Goal: Task Accomplishment & Management: Use online tool/utility

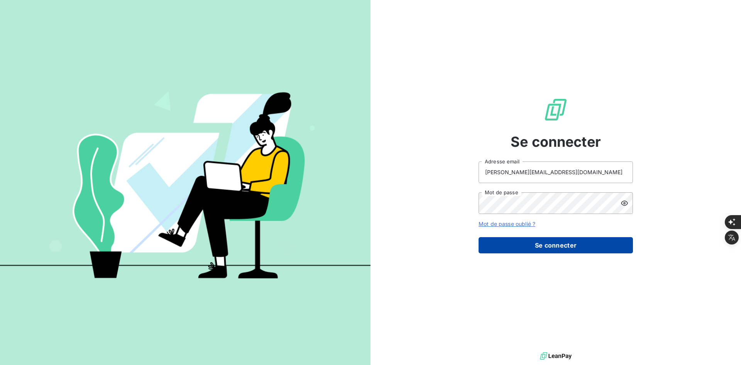
click at [512, 238] on button "Se connecter" at bounding box center [556, 245] width 154 height 16
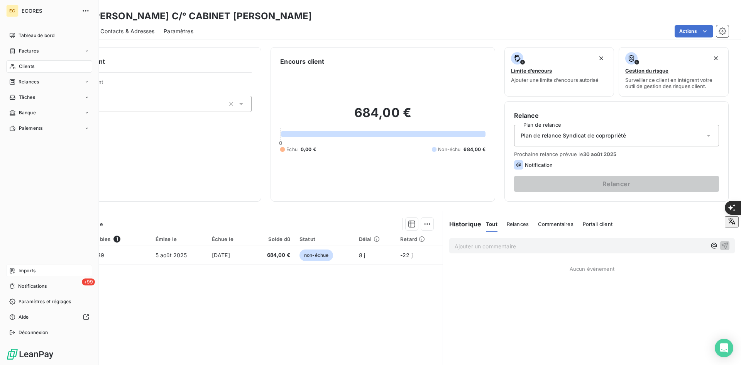
click at [24, 271] on span "Imports" at bounding box center [27, 270] width 17 height 7
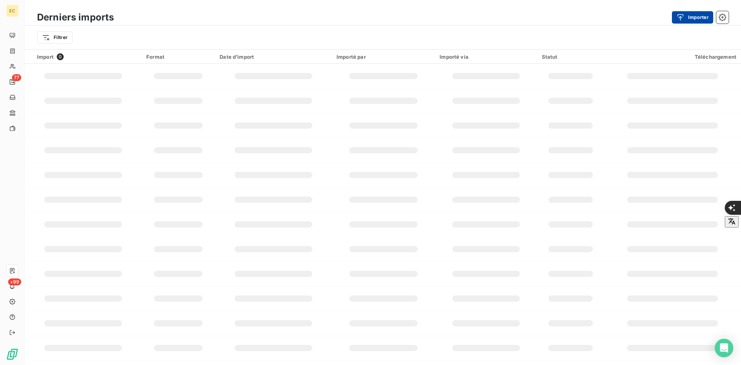
click at [693, 20] on button "Importer" at bounding box center [692, 17] width 41 height 12
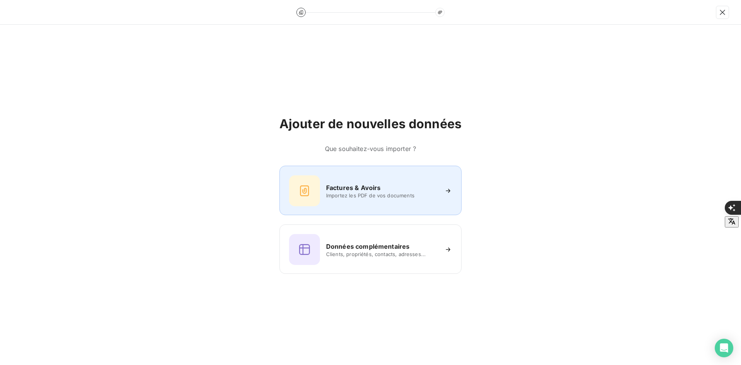
click at [320, 191] on div "Factures & Avoirs Importez les PDF de vos documents" at bounding box center [370, 190] width 163 height 31
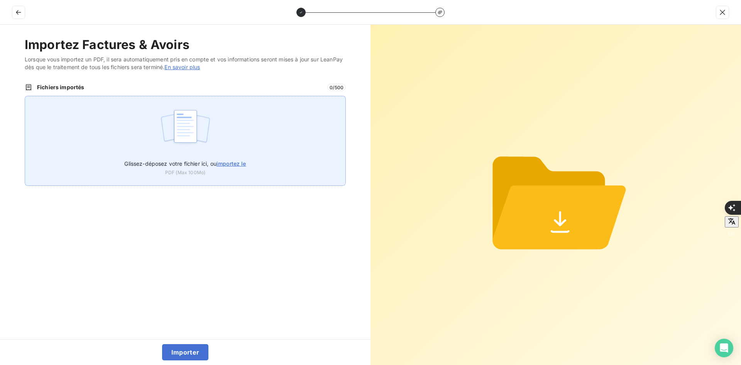
click at [236, 152] on div "Glissez-déposez votre fichier ici, ou importez le PDF (Max 100Mo)" at bounding box center [185, 141] width 321 height 90
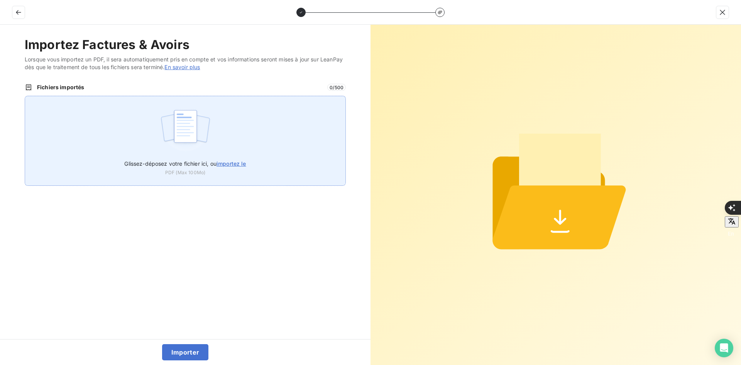
type input "C:\fakepath\FEF-2025-2362.pdf"
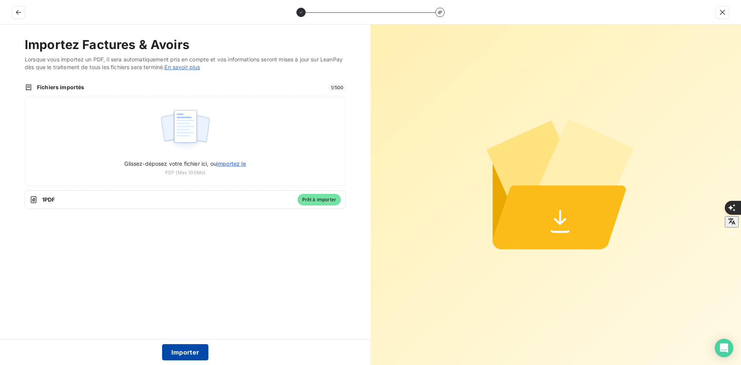
click at [192, 354] on button "Importer" at bounding box center [185, 352] width 47 height 16
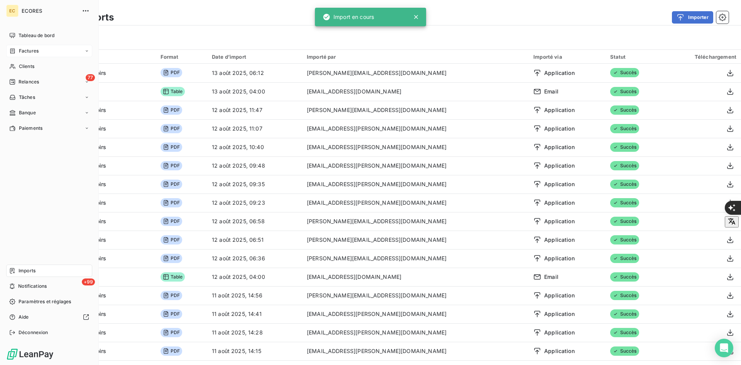
click at [15, 50] on icon at bounding box center [12, 50] width 5 height 5
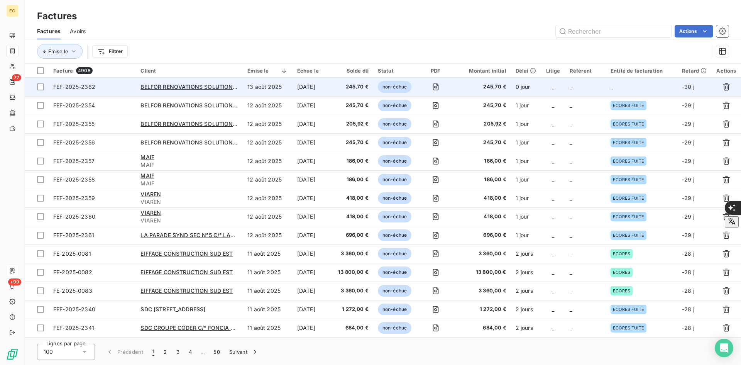
click at [584, 90] on td "_" at bounding box center [585, 87] width 41 height 19
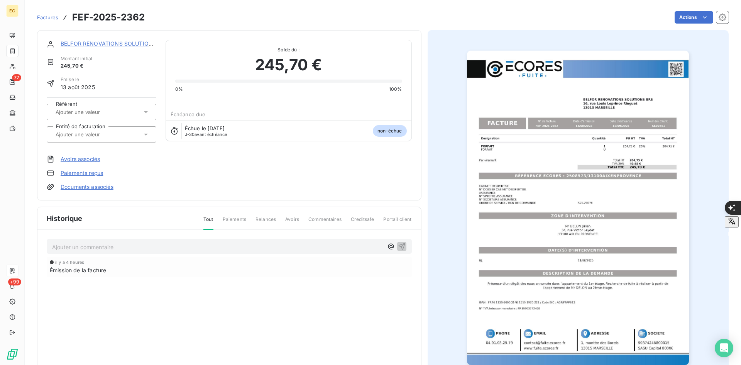
click at [102, 186] on link "Documents associés" at bounding box center [87, 187] width 53 height 8
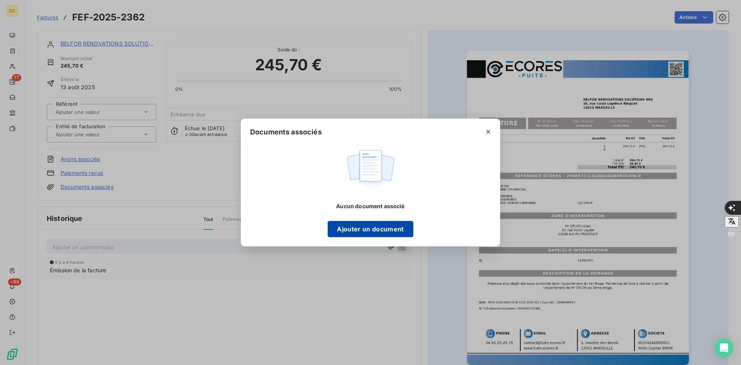
click at [363, 227] on button "Ajouter un document" at bounding box center [370, 229] width 85 height 16
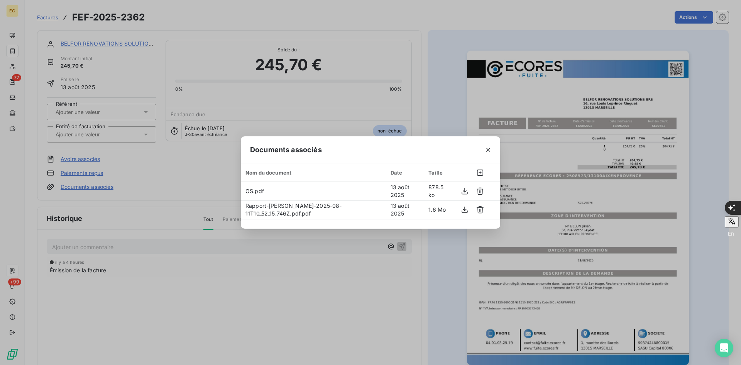
click at [486, 147] on icon "button" at bounding box center [488, 150] width 8 height 8
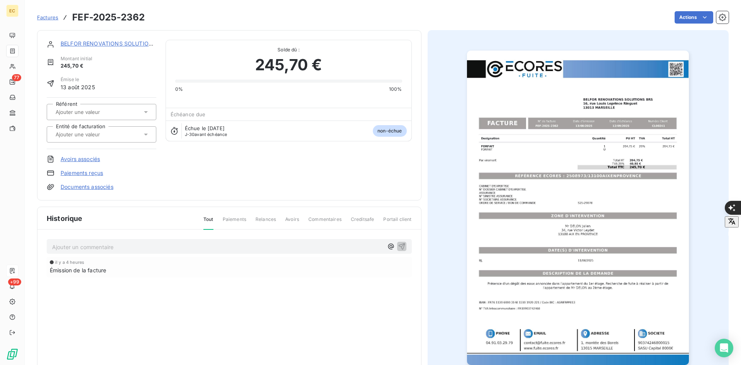
click at [131, 129] on div at bounding box center [102, 134] width 110 height 16
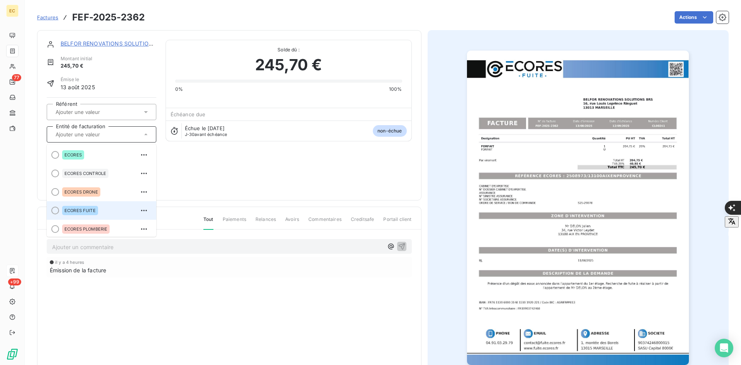
click at [113, 210] on div "ECORES FUITE" at bounding box center [106, 210] width 88 height 12
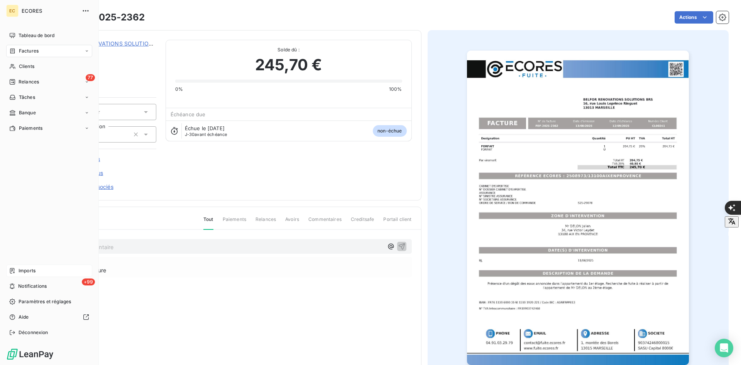
click at [36, 273] on span "Imports" at bounding box center [27, 270] width 17 height 7
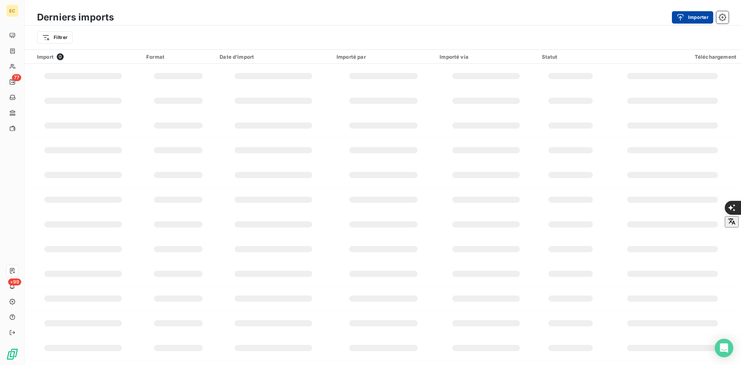
click at [691, 16] on button "Importer" at bounding box center [692, 17] width 41 height 12
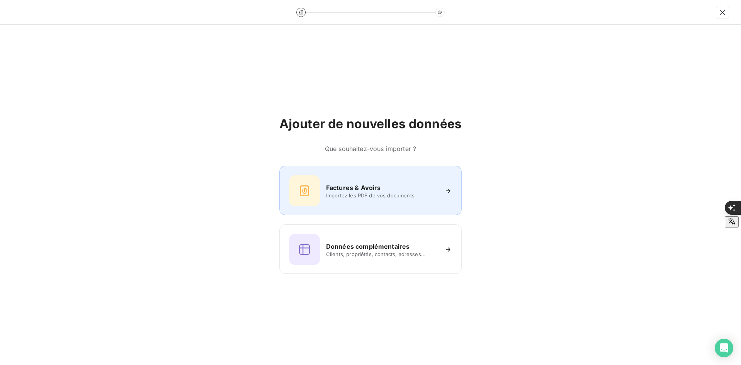
click at [361, 204] on div "Factures & Avoirs Importez les PDF de vos documents" at bounding box center [370, 190] width 163 height 31
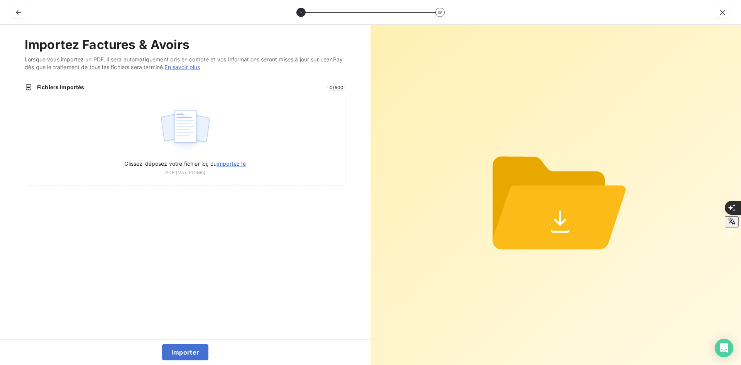
click at [196, 89] on span "Fichiers importés" at bounding box center [180, 87] width 286 height 8
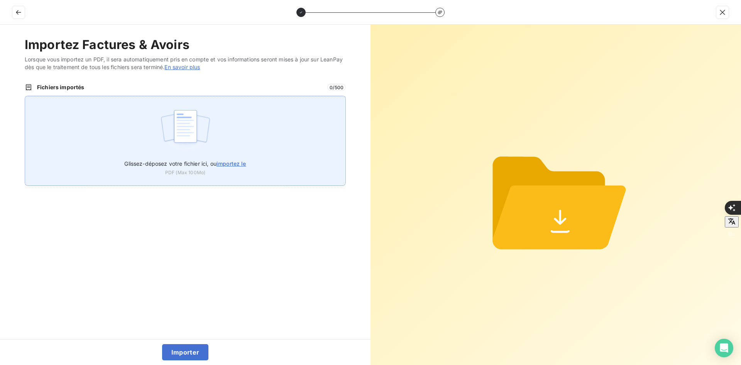
click at [199, 110] on img at bounding box center [185, 129] width 51 height 49
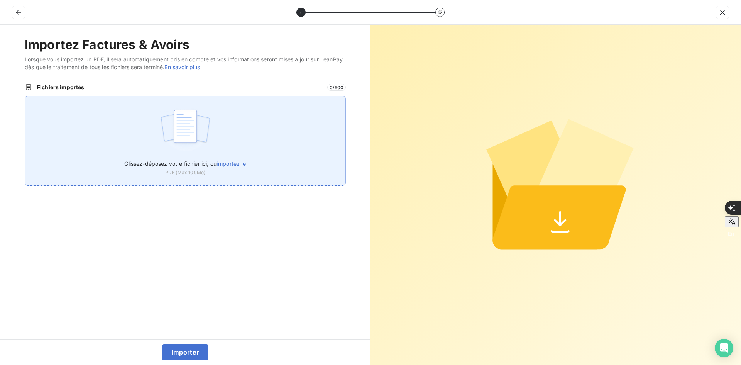
type input "C:\fakepath\FEF-2025-2363.pdf"
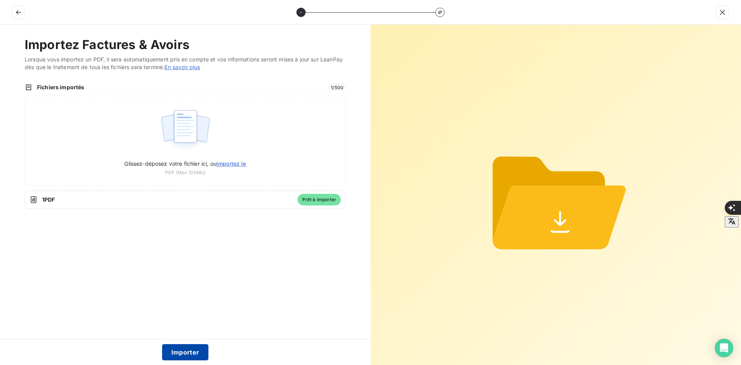
click at [176, 349] on button "Importer" at bounding box center [185, 352] width 47 height 16
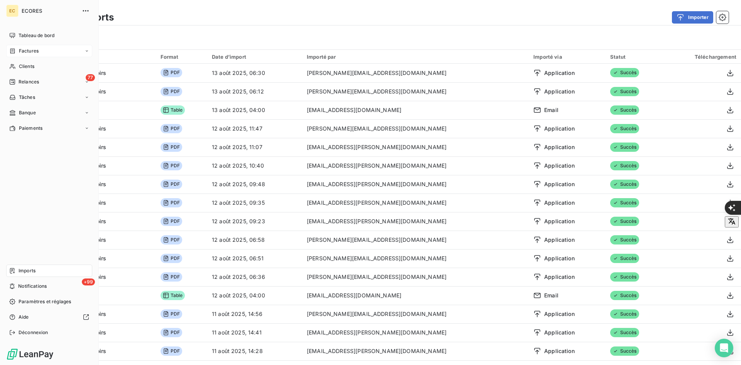
click at [12, 46] on div "Factures" at bounding box center [49, 51] width 86 height 12
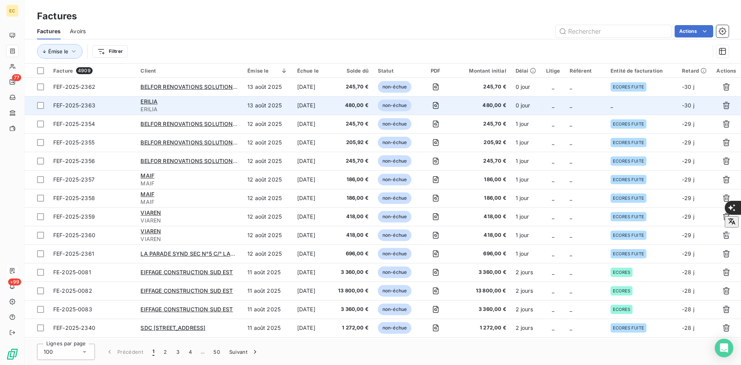
click at [641, 97] on td "_" at bounding box center [641, 105] width 71 height 19
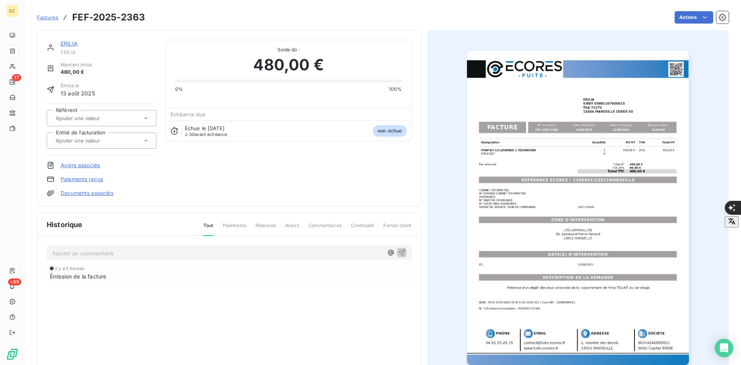
click at [113, 136] on div at bounding box center [97, 140] width 89 height 10
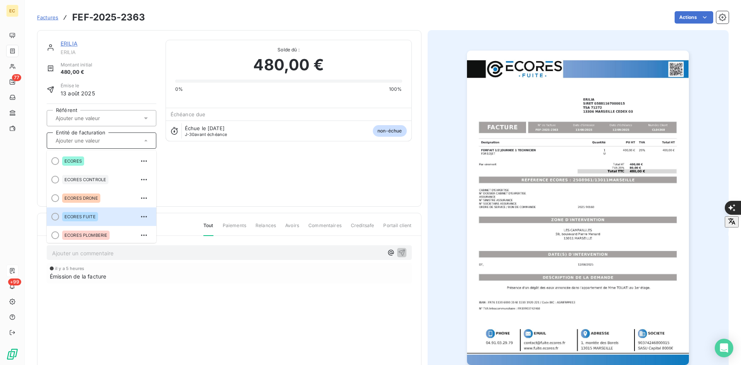
drag, startPoint x: 109, startPoint y: 217, endPoint x: 107, endPoint y: 202, distance: 14.5
click at [109, 216] on div "ECORES FUITE" at bounding box center [106, 216] width 88 height 12
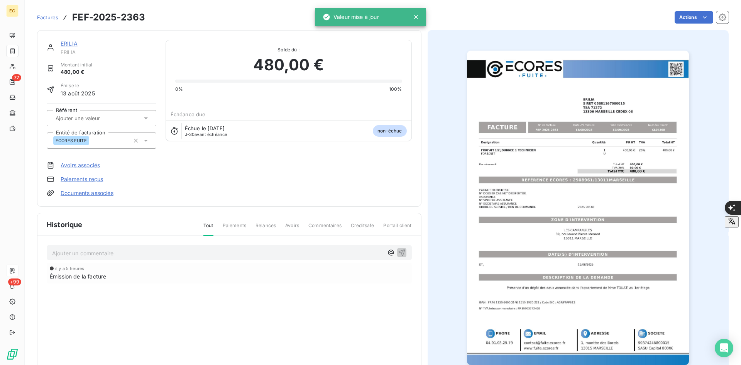
click at [108, 190] on link "Documents associés" at bounding box center [87, 193] width 53 height 8
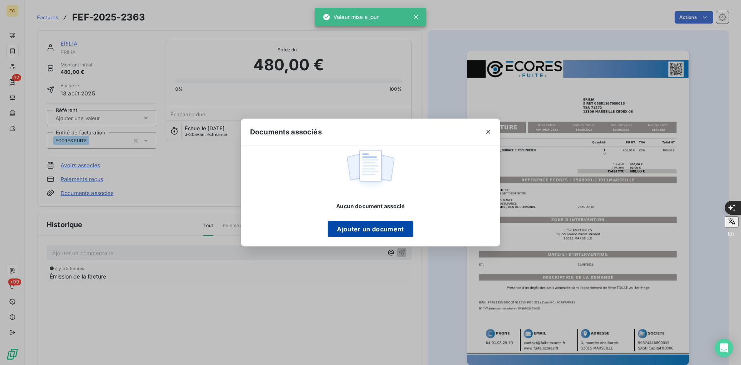
click at [393, 232] on button "Ajouter un document" at bounding box center [370, 229] width 85 height 16
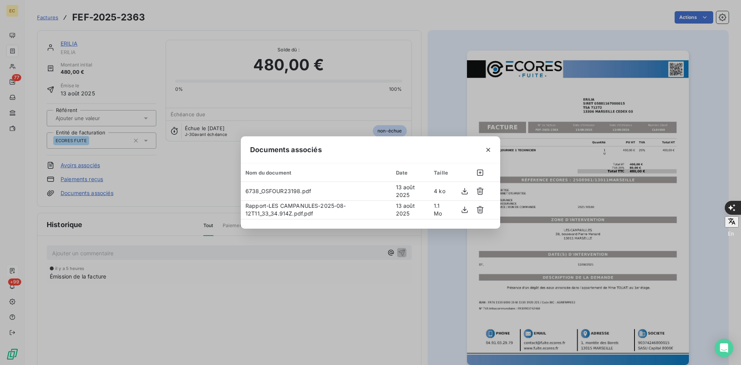
drag, startPoint x: 485, startPoint y: 149, endPoint x: 478, endPoint y: 142, distance: 9.3
click at [485, 148] on icon "button" at bounding box center [488, 150] width 8 height 8
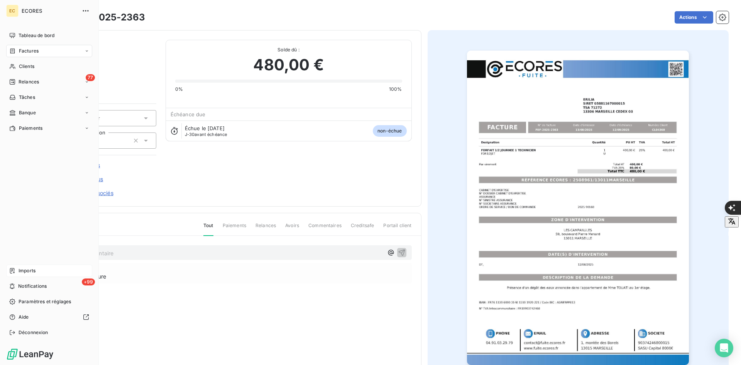
drag, startPoint x: 15, startPoint y: 273, endPoint x: 44, endPoint y: 268, distance: 29.0
click at [15, 272] on div "Imports" at bounding box center [49, 270] width 86 height 12
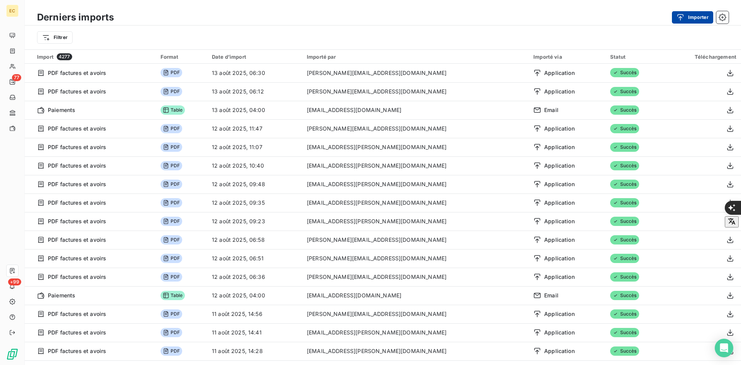
click at [684, 12] on button "Importer" at bounding box center [692, 17] width 41 height 12
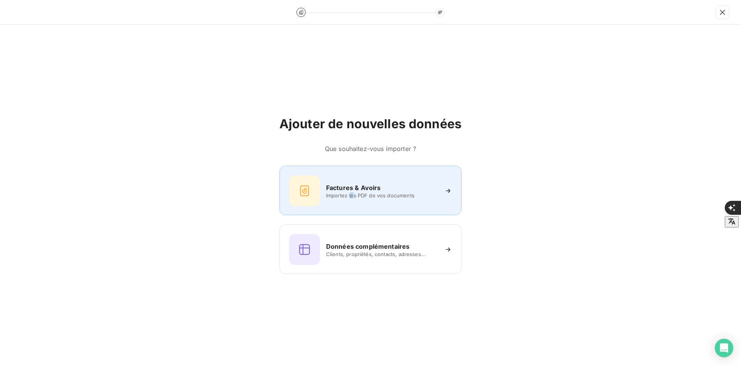
drag, startPoint x: 353, startPoint y: 195, endPoint x: 346, endPoint y: 193, distance: 6.8
click at [346, 193] on span "Importez les PDF de vos documents" at bounding box center [382, 195] width 112 height 6
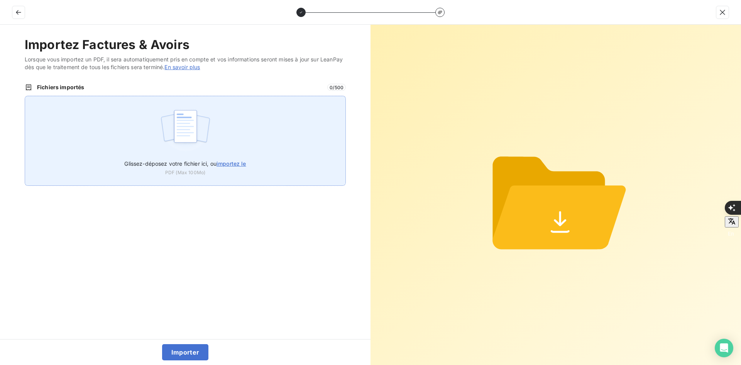
drag, startPoint x: 346, startPoint y: 193, endPoint x: 214, endPoint y: 124, distance: 149.2
click at [214, 124] on div "Glissez-déposez votre fichier ici, ou importez le PDF (Max 100Mo)" at bounding box center [185, 141] width 321 height 90
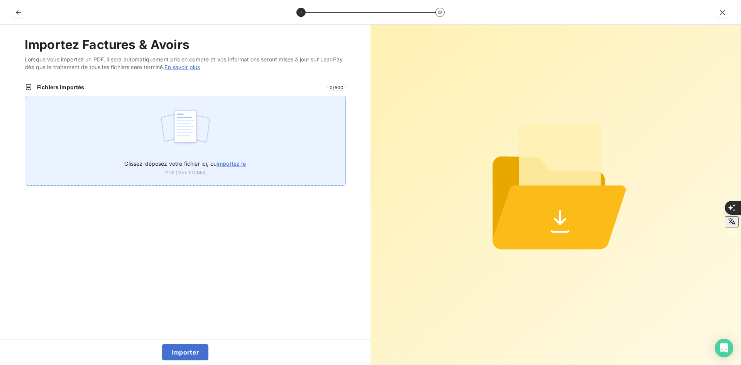
type input "C:\fakepath\FEF-2025-2364.pdf"
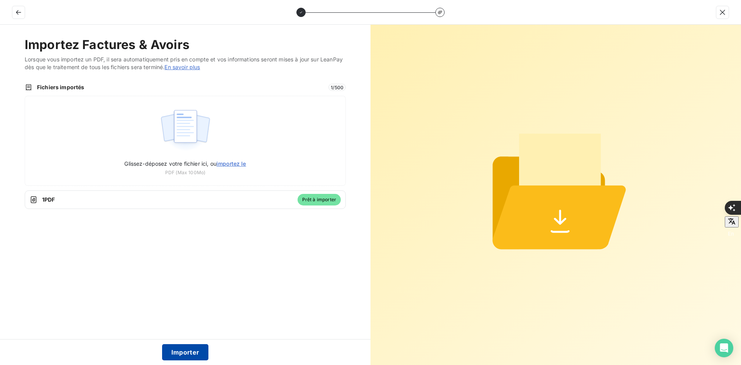
click at [193, 353] on button "Importer" at bounding box center [185, 352] width 47 height 16
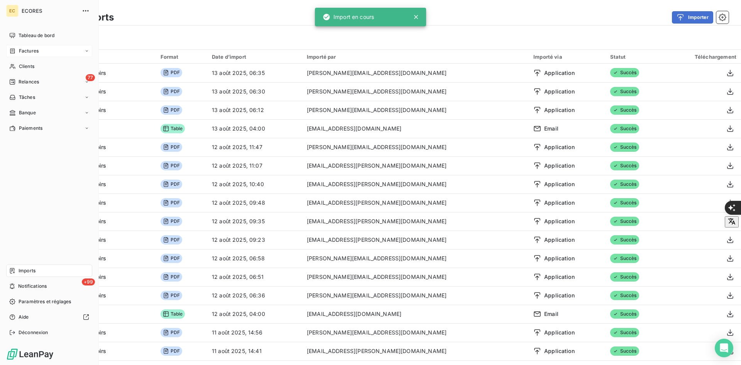
click at [42, 45] on div "Factures" at bounding box center [49, 51] width 86 height 12
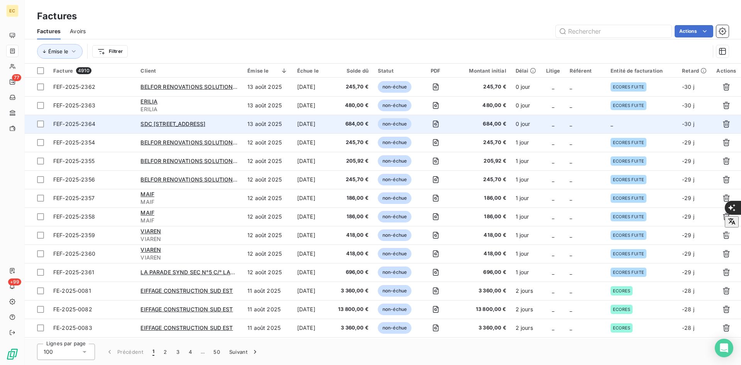
click at [627, 128] on td "_" at bounding box center [641, 124] width 71 height 19
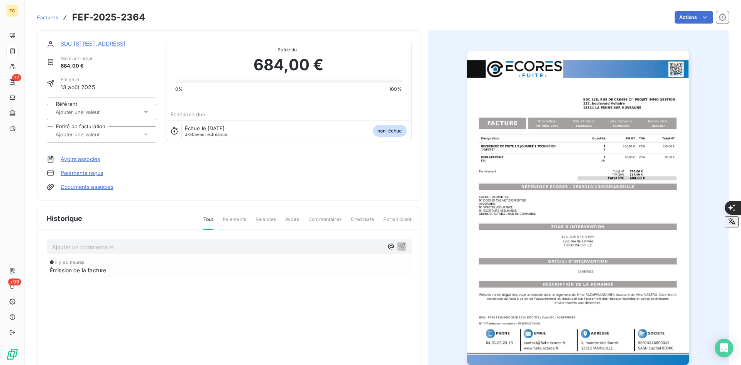
drag, startPoint x: 98, startPoint y: 135, endPoint x: 96, endPoint y: 142, distance: 8.0
click at [97, 135] on input "text" at bounding box center [94, 134] width 78 height 7
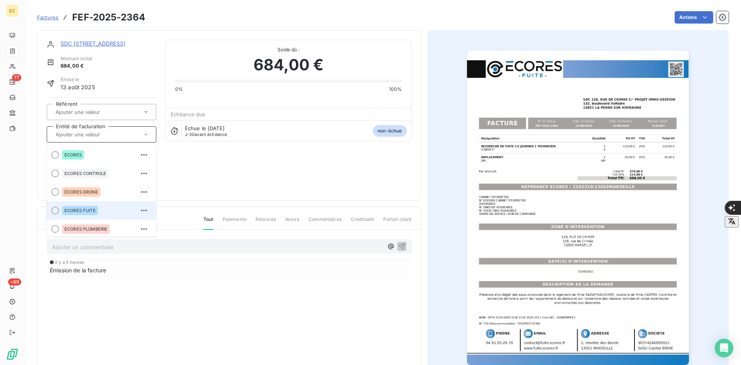
click at [96, 207] on div "ECORES FUITE" at bounding box center [80, 210] width 36 height 9
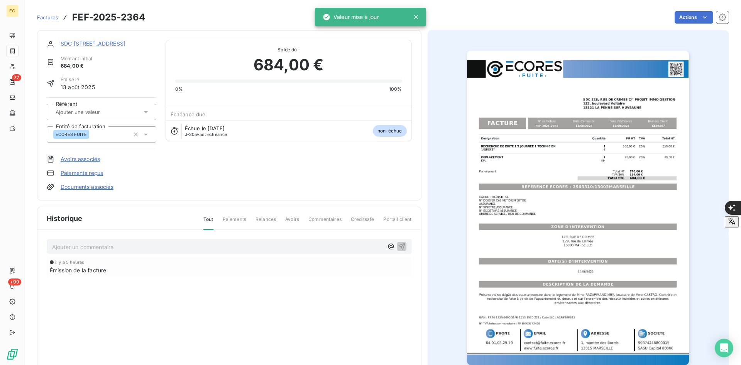
click at [95, 185] on link "Documents associés" at bounding box center [87, 187] width 53 height 8
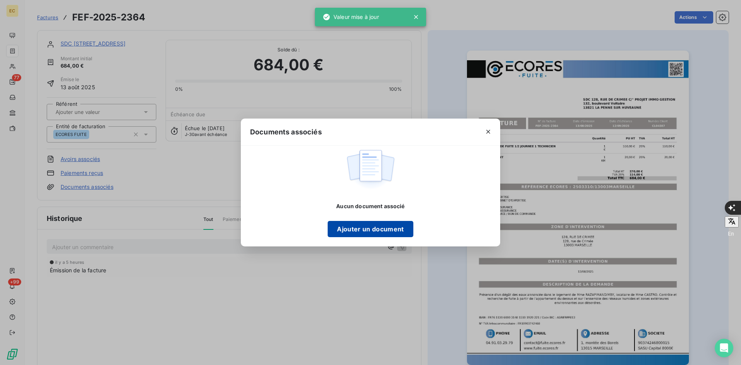
click at [381, 227] on button "Ajouter un document" at bounding box center [370, 229] width 85 height 16
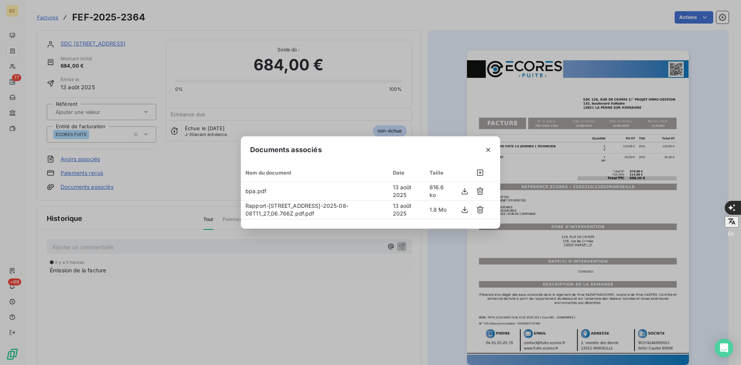
click at [486, 149] on icon "button" at bounding box center [488, 150] width 8 height 8
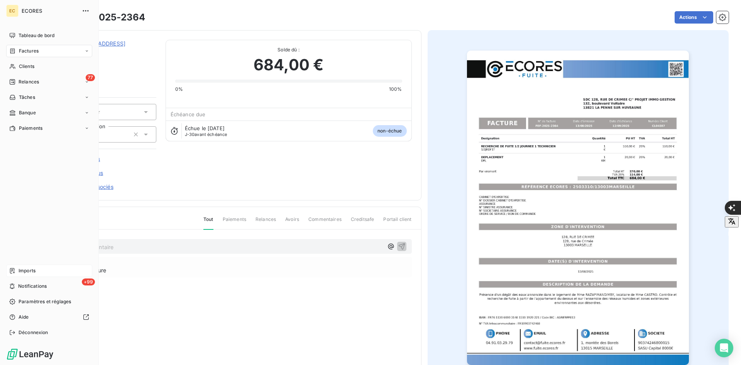
click at [30, 274] on div "Imports" at bounding box center [49, 270] width 86 height 12
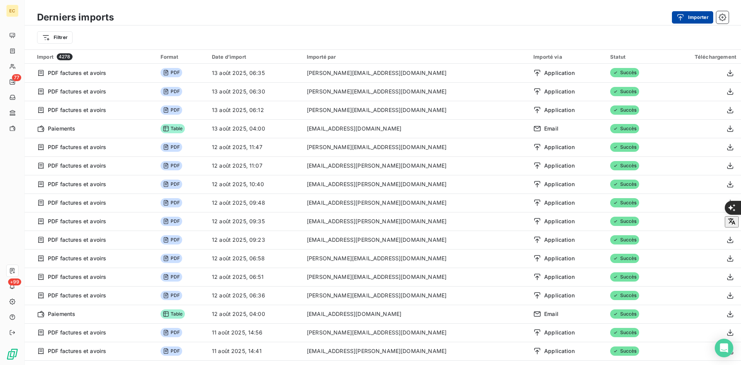
click at [690, 17] on button "Importer" at bounding box center [692, 17] width 41 height 12
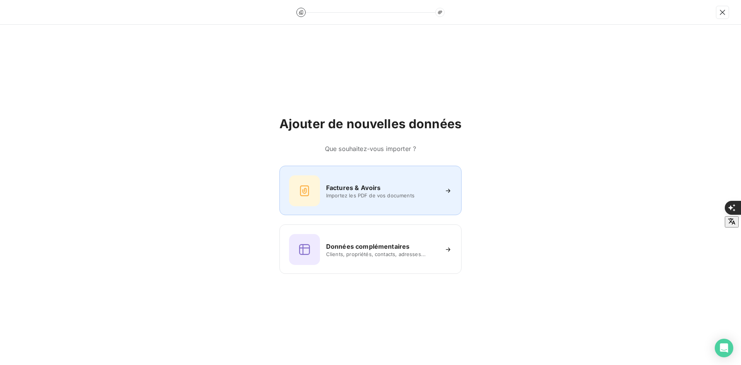
click at [369, 194] on span "Importez les PDF de vos documents" at bounding box center [382, 195] width 112 height 6
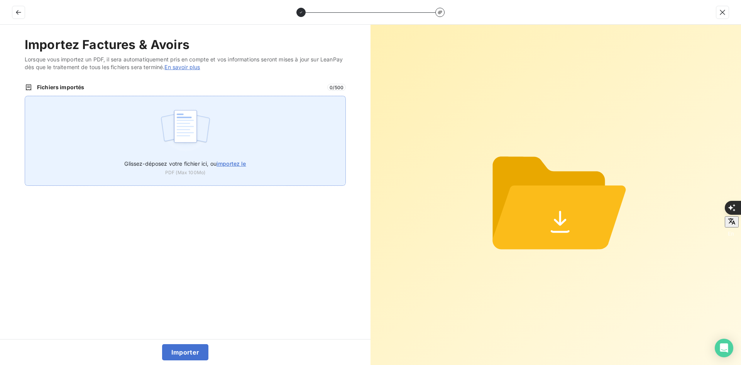
click at [231, 135] on div "Glissez-déposez votre fichier ici, ou importez le PDF (Max 100Mo)" at bounding box center [185, 141] width 321 height 90
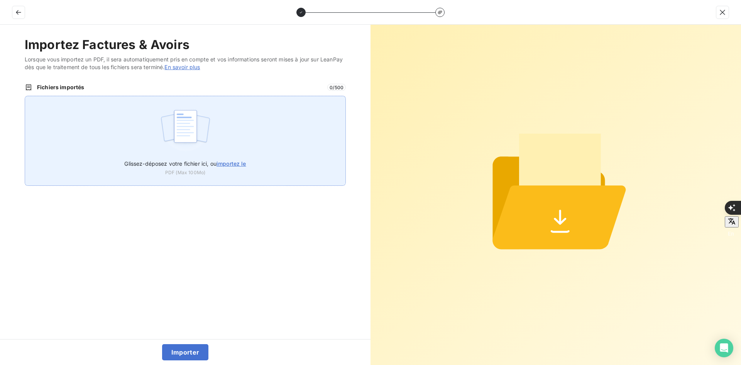
type input "C:\fakepath\FEF-2025-2365.pdf"
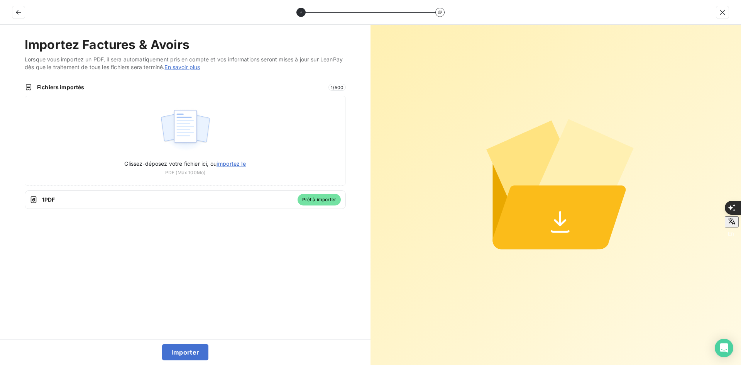
drag, startPoint x: 188, startPoint y: 351, endPoint x: 160, endPoint y: 217, distance: 136.8
click at [187, 347] on button "Importer" at bounding box center [185, 352] width 47 height 16
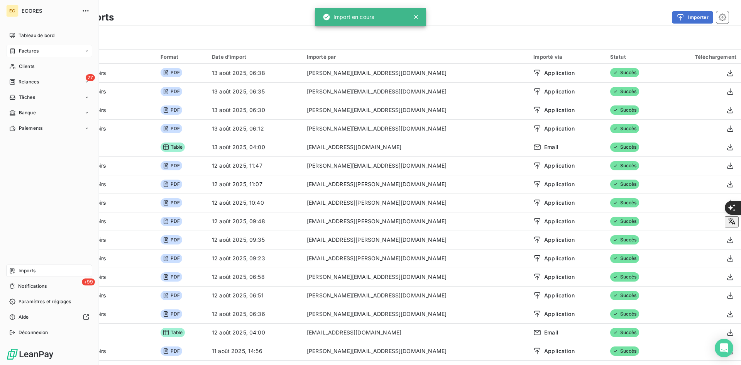
click at [15, 47] on div "Factures" at bounding box center [49, 51] width 86 height 12
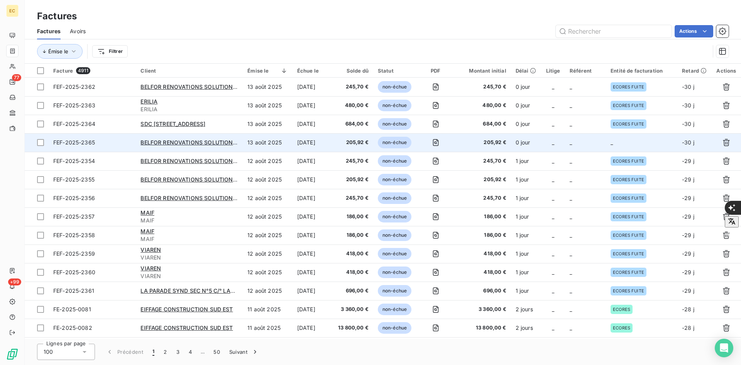
click at [630, 148] on td "_" at bounding box center [641, 142] width 71 height 19
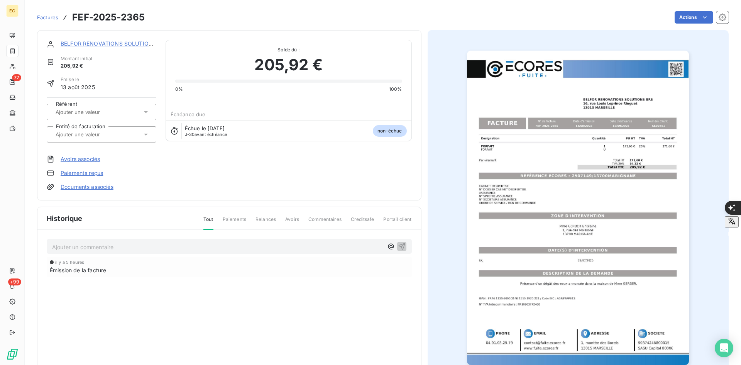
click at [78, 133] on input "text" at bounding box center [94, 134] width 78 height 7
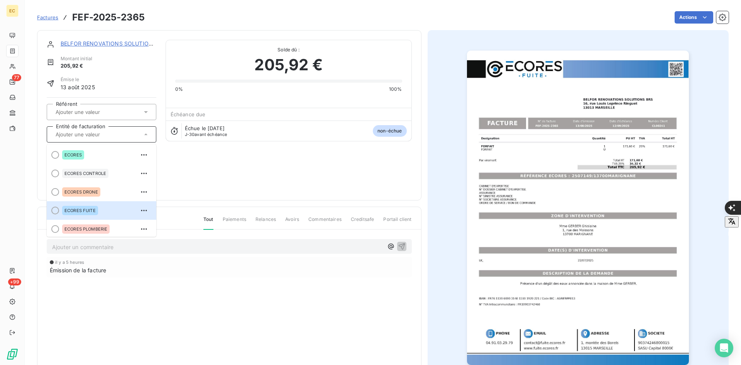
click at [110, 206] on div "ECORES FUITE" at bounding box center [106, 210] width 88 height 12
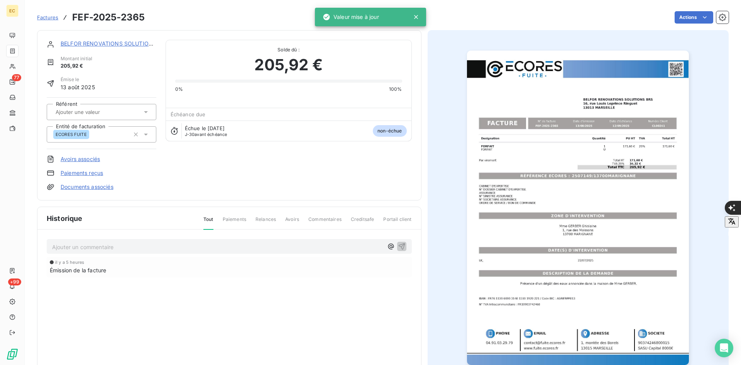
click at [104, 186] on link "Documents associés" at bounding box center [87, 187] width 53 height 8
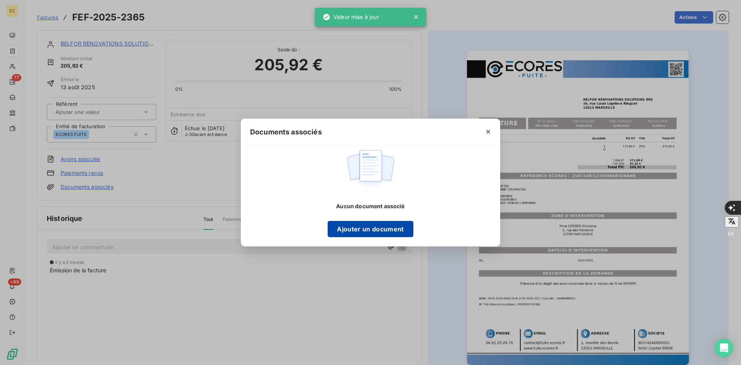
click at [356, 228] on button "Ajouter un document" at bounding box center [370, 229] width 85 height 16
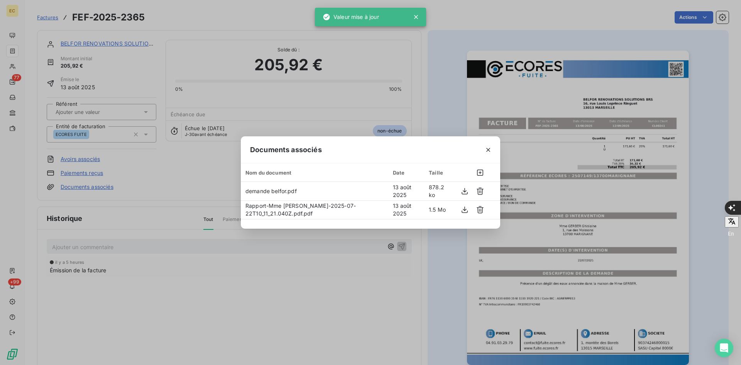
drag, startPoint x: 155, startPoint y: 287, endPoint x: 123, endPoint y: 284, distance: 32.5
click at [155, 287] on div "Documents associés Nom du document Date Taille demande belfor.pdf 13 août 2025 …" at bounding box center [370, 182] width 741 height 365
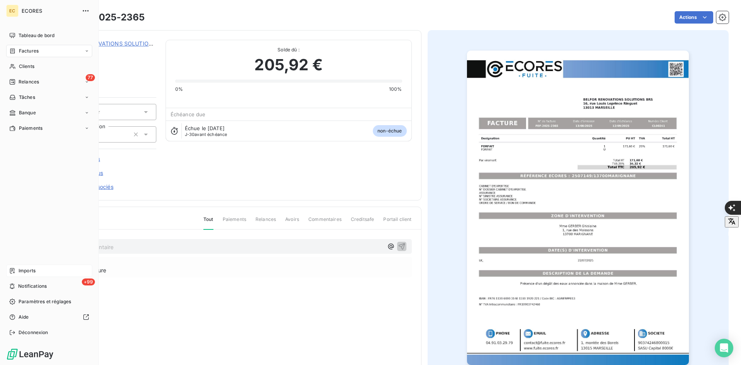
click at [25, 269] on span "Imports" at bounding box center [27, 270] width 17 height 7
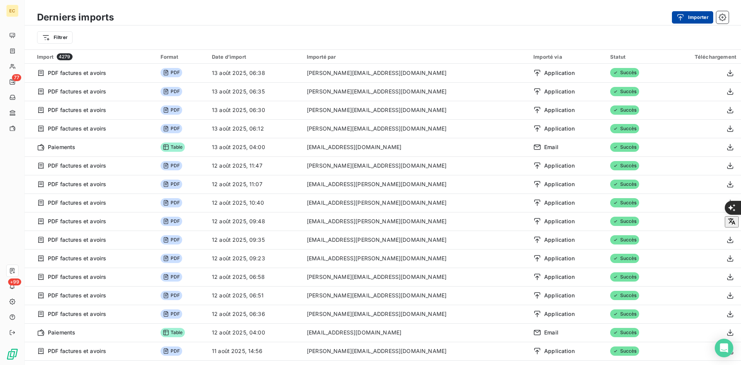
click at [682, 17] on icon "button" at bounding box center [681, 18] width 8 height 8
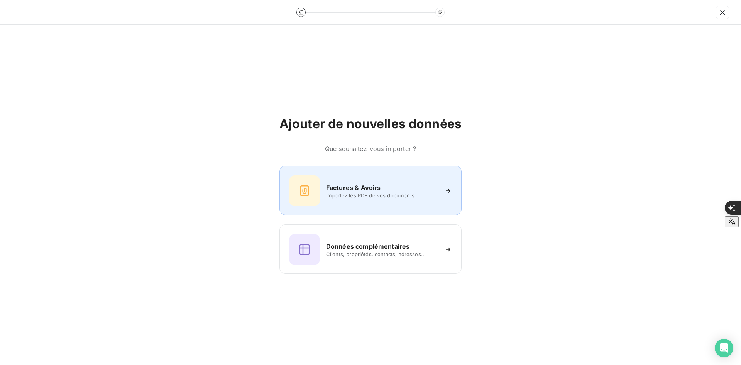
click at [382, 185] on div "Factures & Avoirs" at bounding box center [382, 187] width 112 height 9
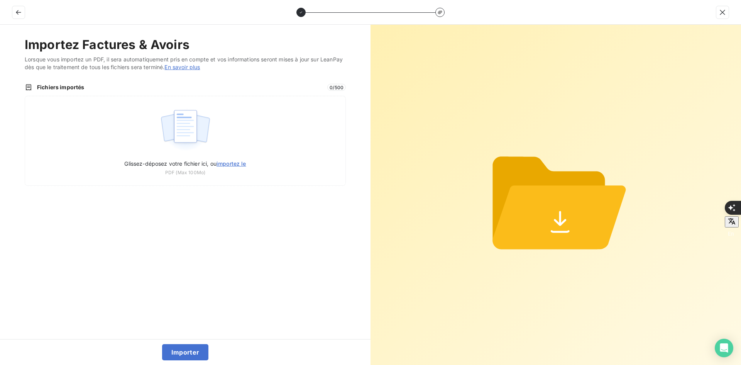
click at [281, 124] on div "Glissez-déposez votre fichier ici, ou importez le PDF (Max 100Mo)" at bounding box center [185, 141] width 321 height 90
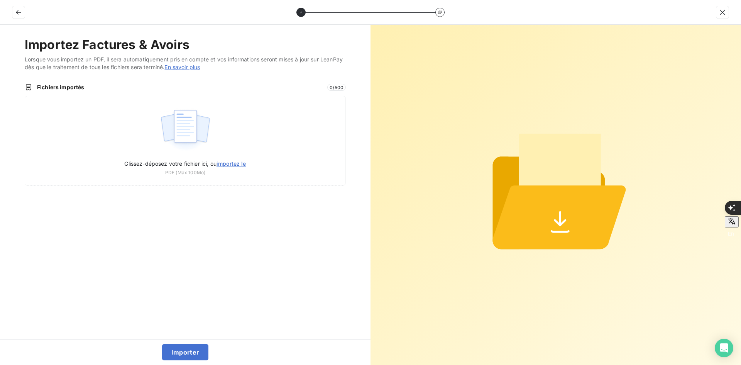
type input "C:\fakepath\FEF-2025-2366.pdf"
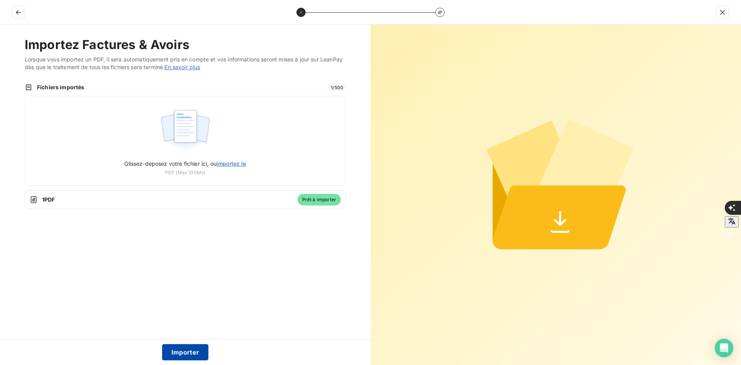
click at [192, 347] on button "Importer" at bounding box center [185, 352] width 47 height 16
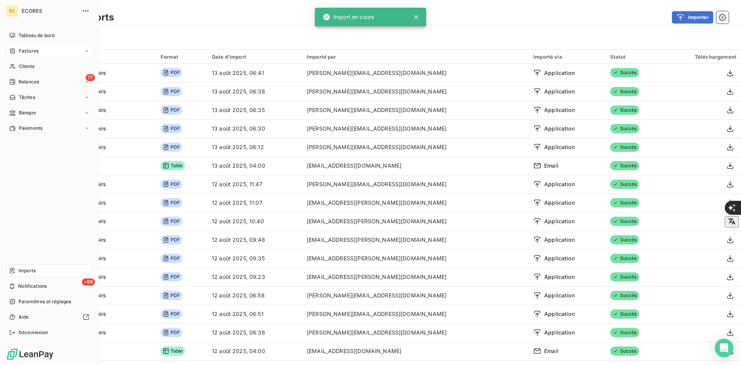
click at [15, 51] on icon at bounding box center [12, 51] width 7 height 6
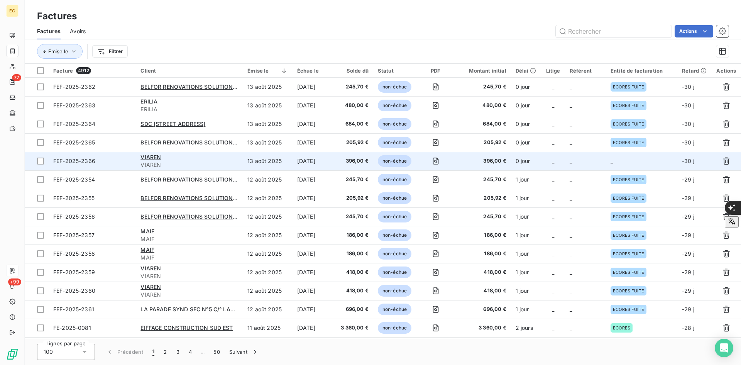
click at [600, 158] on td "_" at bounding box center [585, 161] width 41 height 19
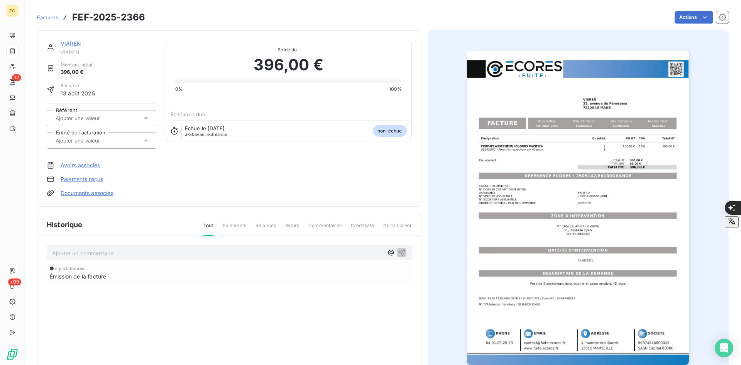
click at [103, 195] on link "Documents associés" at bounding box center [87, 193] width 53 height 8
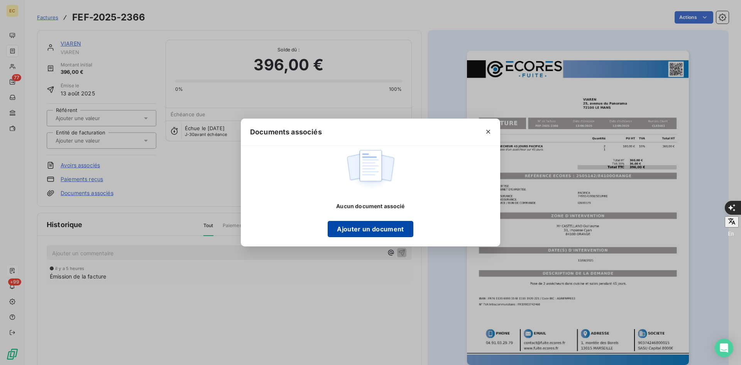
click at [391, 233] on button "Ajouter un document" at bounding box center [370, 229] width 85 height 16
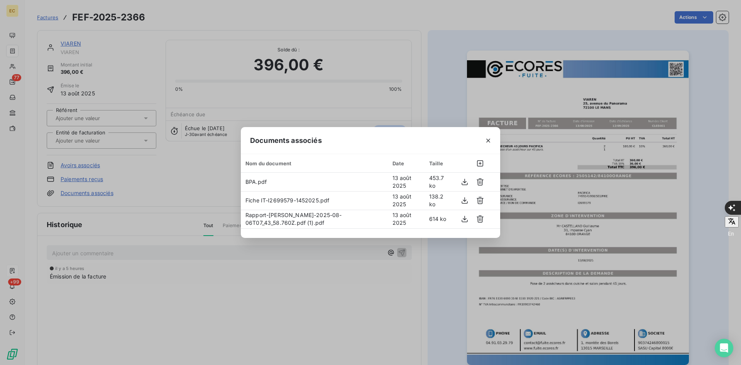
drag, startPoint x: 488, startPoint y: 141, endPoint x: 174, endPoint y: 141, distance: 314.2
click at [480, 141] on div at bounding box center [488, 140] width 24 height 27
drag, startPoint x: 484, startPoint y: 141, endPoint x: 340, endPoint y: 154, distance: 145.3
click at [484, 141] on button "button" at bounding box center [488, 140] width 12 height 12
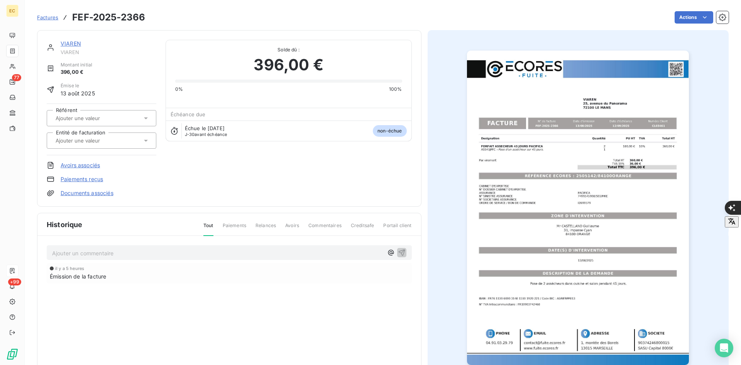
click at [112, 141] on input "text" at bounding box center [94, 140] width 78 height 7
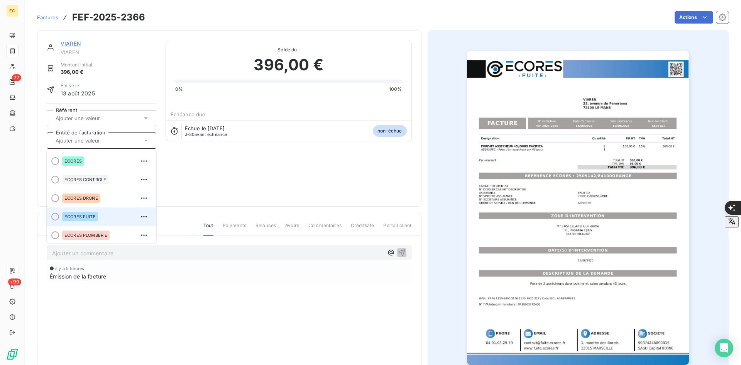
click at [106, 215] on div "ECORES FUITE" at bounding box center [106, 216] width 88 height 12
